Goal: Check status: Check status

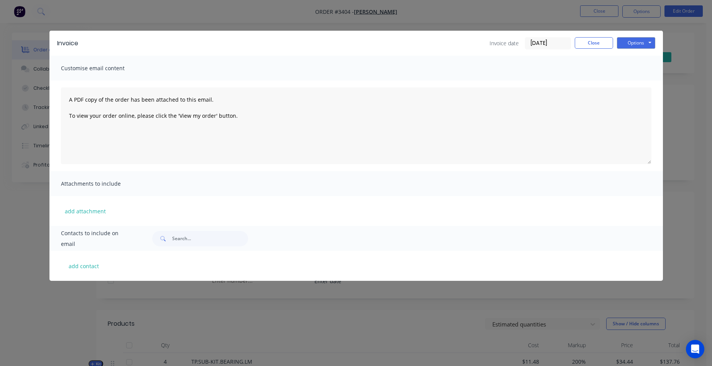
scroll to position [40, 0]
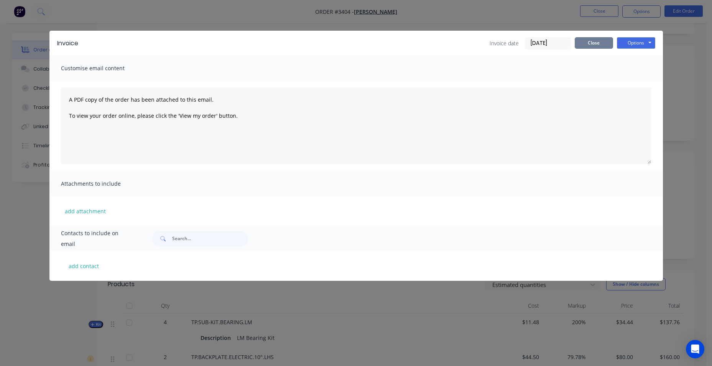
click at [608, 46] on button "Close" at bounding box center [594, 43] width 38 height 12
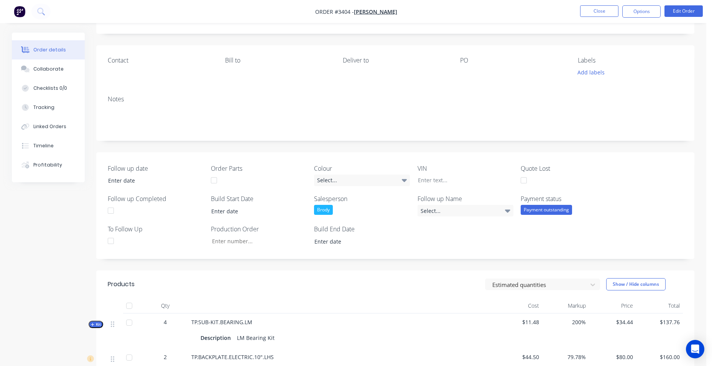
click at [24, 13] on img "button" at bounding box center [20, 12] width 12 height 12
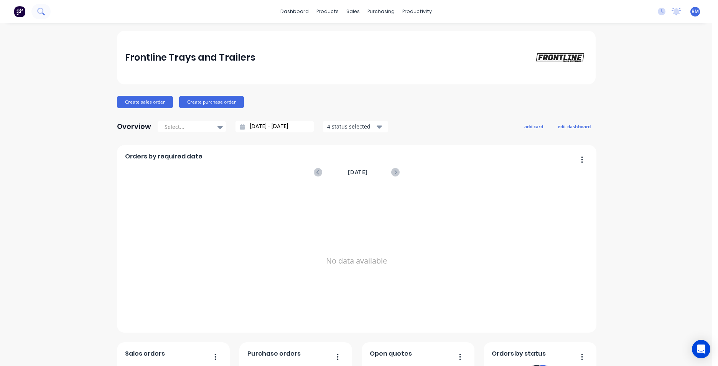
click at [45, 7] on button at bounding box center [40, 11] width 19 height 15
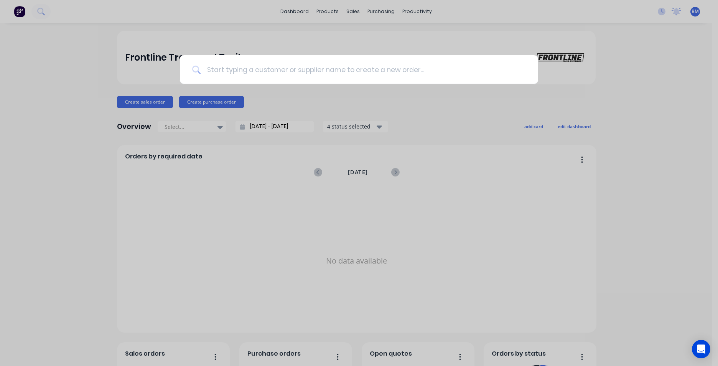
click at [328, 71] on input at bounding box center [363, 69] width 325 height 29
type input "3436"
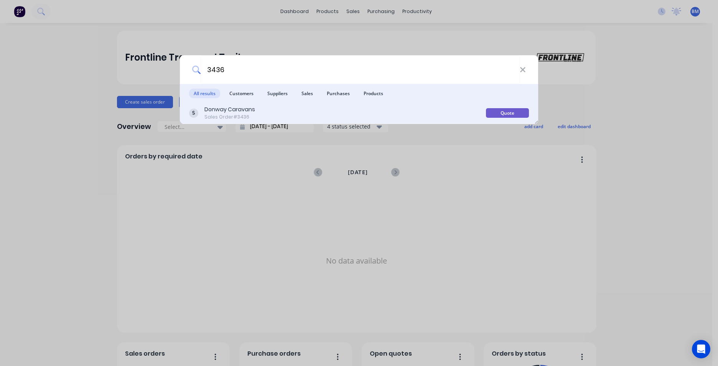
click at [253, 109] on div "Donway Caravans" at bounding box center [229, 109] width 51 height 8
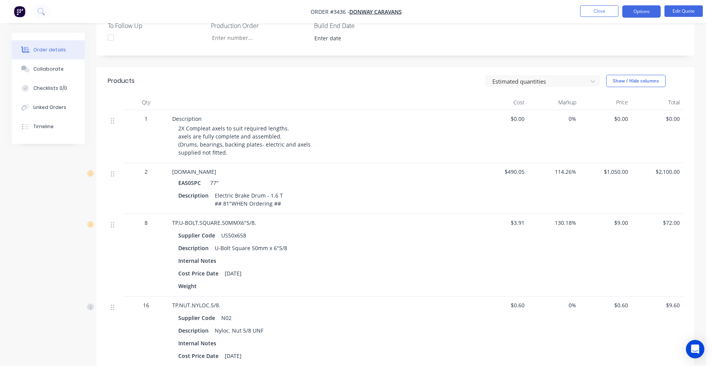
scroll to position [329, 0]
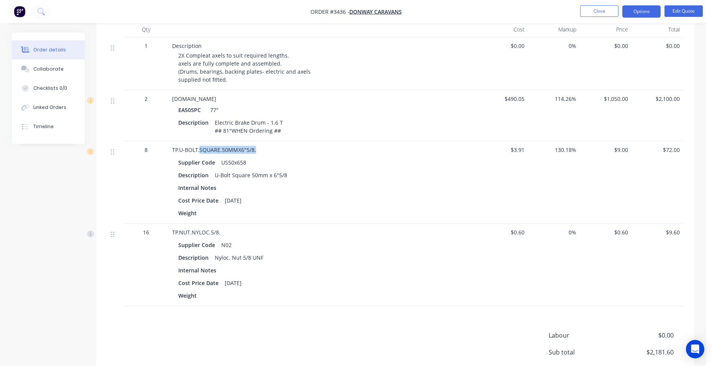
drag, startPoint x: 199, startPoint y: 148, endPoint x: 262, endPoint y: 152, distance: 62.3
click at [262, 152] on div "TP.U-BOLT.SQUARE.50MMX6"5/8." at bounding box center [322, 150] width 301 height 8
drag, startPoint x: 262, startPoint y: 152, endPoint x: 250, endPoint y: 148, distance: 12.6
copy span "SQUARE.50MMX6"5/8."
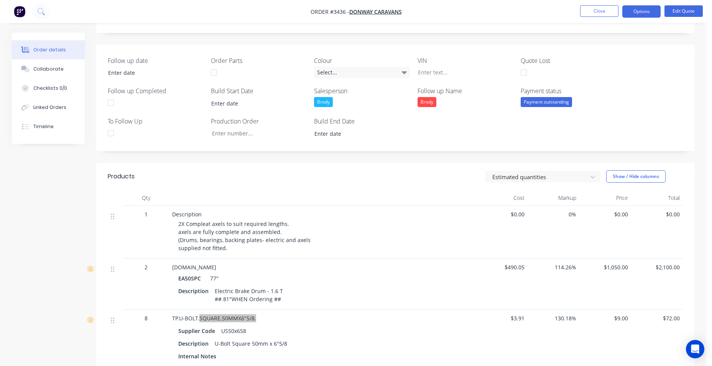
scroll to position [99, 0]
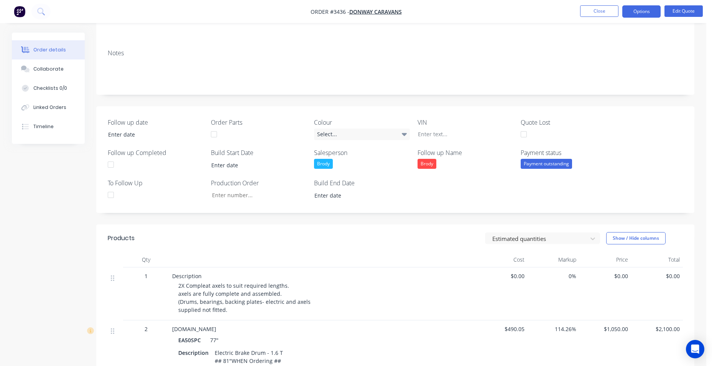
click at [19, 15] on img "button" at bounding box center [20, 12] width 12 height 12
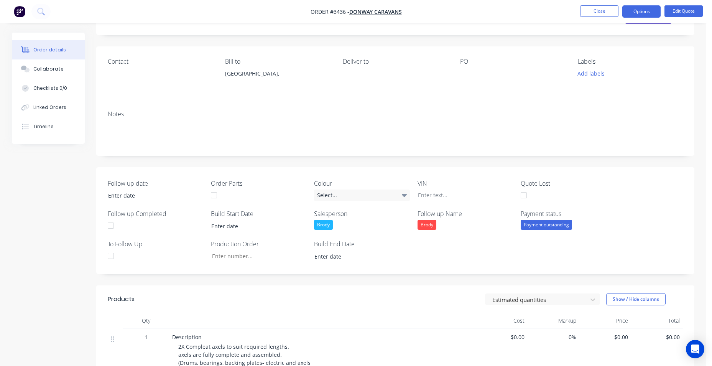
scroll to position [18, 0]
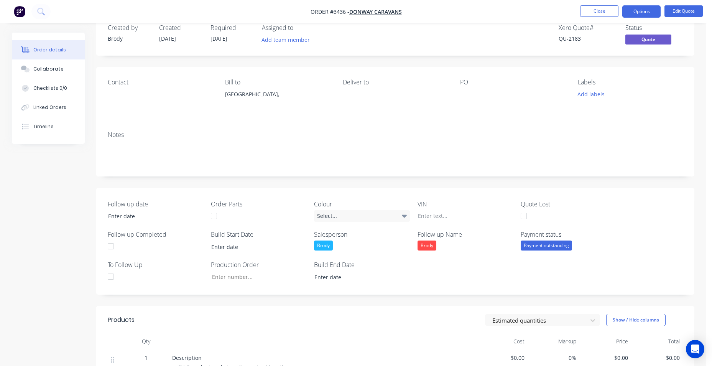
drag, startPoint x: 513, startPoint y: 156, endPoint x: 519, endPoint y: 156, distance: 5.4
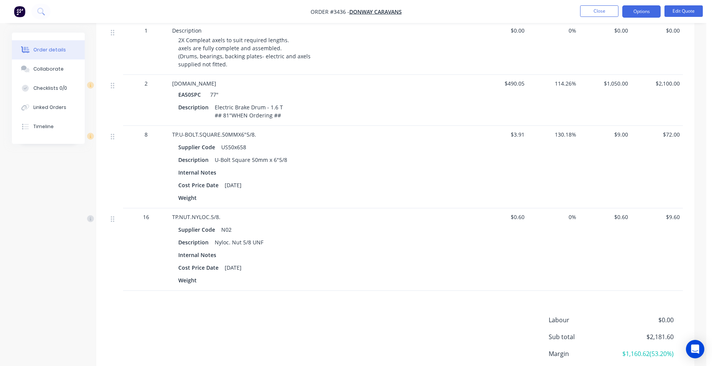
scroll to position [345, 0]
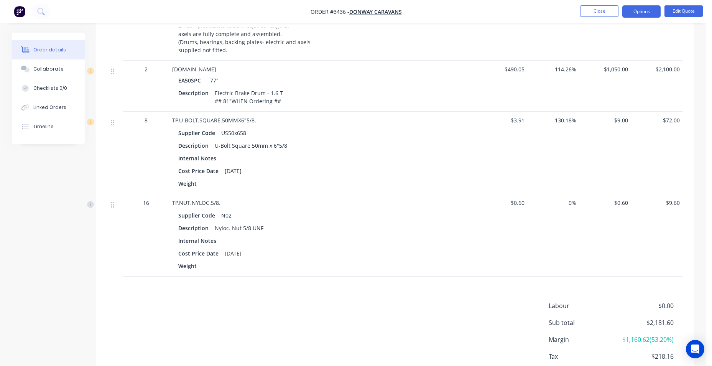
drag, startPoint x: 528, startPoint y: 159, endPoint x: 719, endPoint y: 170, distance: 191.3
drag, startPoint x: 698, startPoint y: 247, endPoint x: 735, endPoint y: 281, distance: 49.9
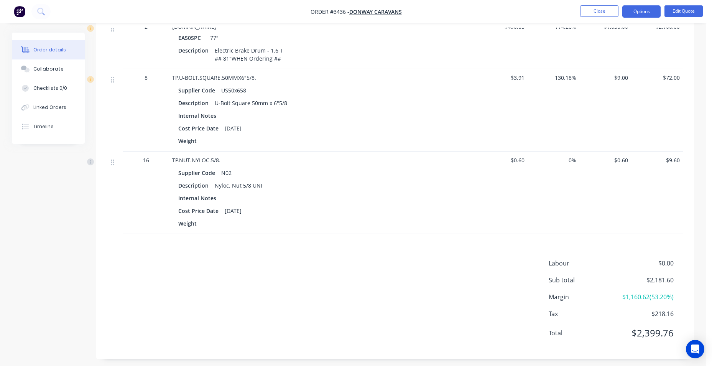
scroll to position [406, 0]
